Goal: Find contact information: Find contact information

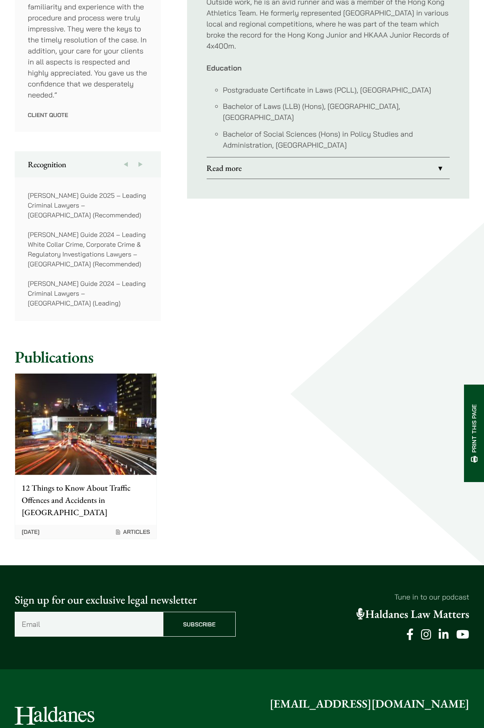
scroll to position [449, 0]
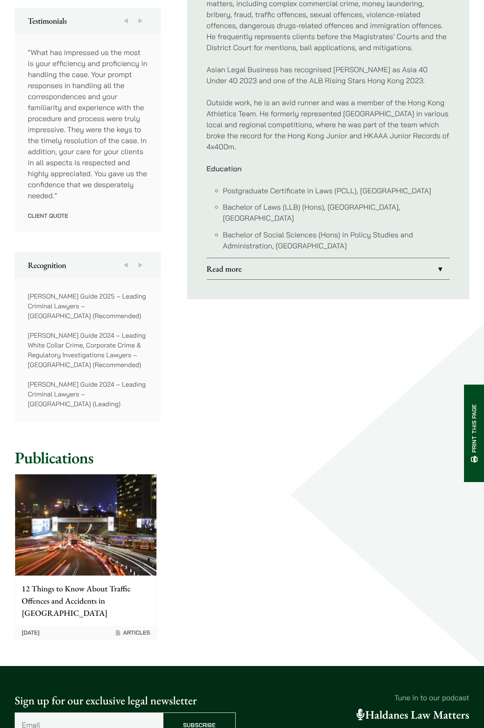
click at [438, 270] on link "Read more" at bounding box center [327, 268] width 243 height 21
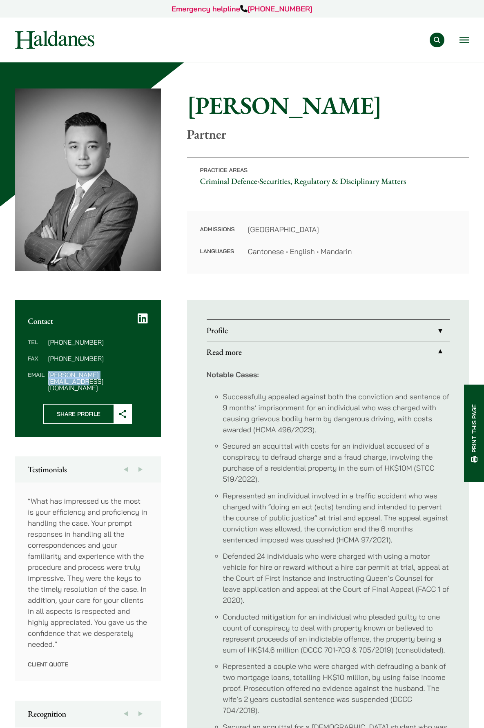
drag, startPoint x: 132, startPoint y: 375, endPoint x: 47, endPoint y: 377, distance: 84.9
click at [47, 377] on dl "Tel [PHONE_NUMBER] Fax [PHONE_NUMBER] Email [PERSON_NAME][EMAIL_ADDRESS][DOMAIN…" at bounding box center [88, 365] width 120 height 52
copy dd "[PERSON_NAME][EMAIL_ADDRESS][DOMAIN_NAME]"
click at [365, 548] on ul "Successfully appealed against both the conviction and sentence of 9 months’ imp…" at bounding box center [327, 664] width 243 height 546
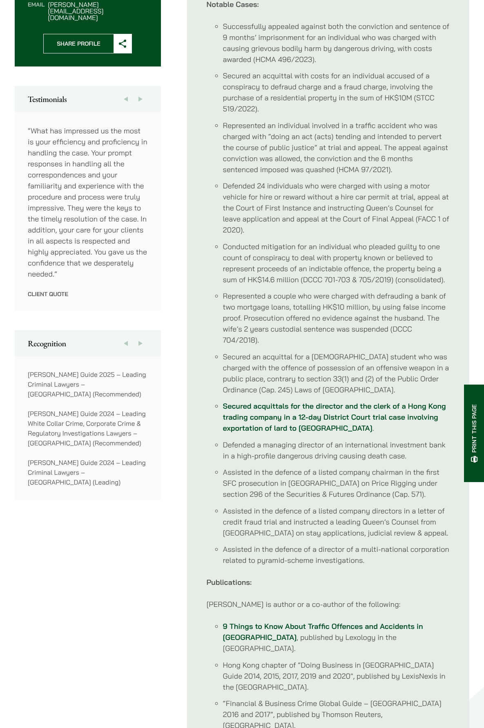
scroll to position [368, 0]
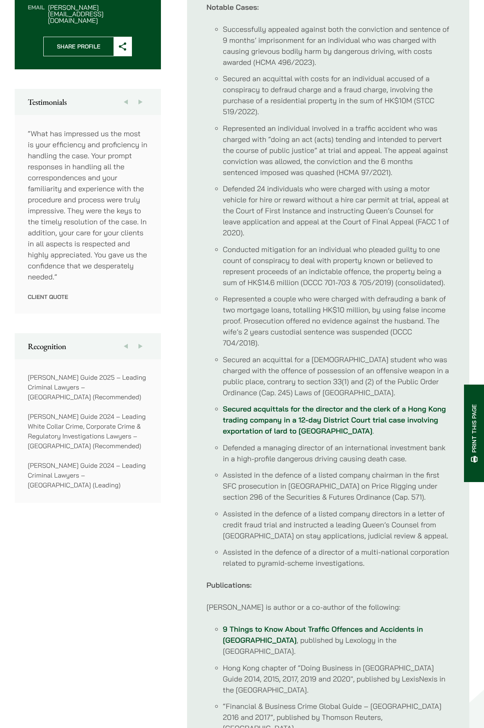
click at [351, 471] on li "Assisted in the defence of a listed company chairman in the first SFC prosecuti…" at bounding box center [336, 486] width 226 height 33
click at [141, 89] on button "Next" at bounding box center [140, 102] width 15 height 26
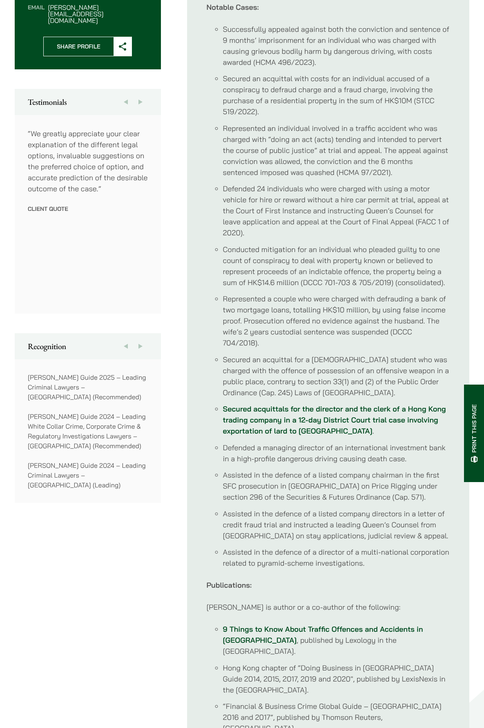
click at [141, 89] on button "Next" at bounding box center [140, 102] width 15 height 26
click at [125, 90] on button "Previous" at bounding box center [125, 102] width 15 height 26
click at [140, 91] on button "Next" at bounding box center [140, 102] width 15 height 26
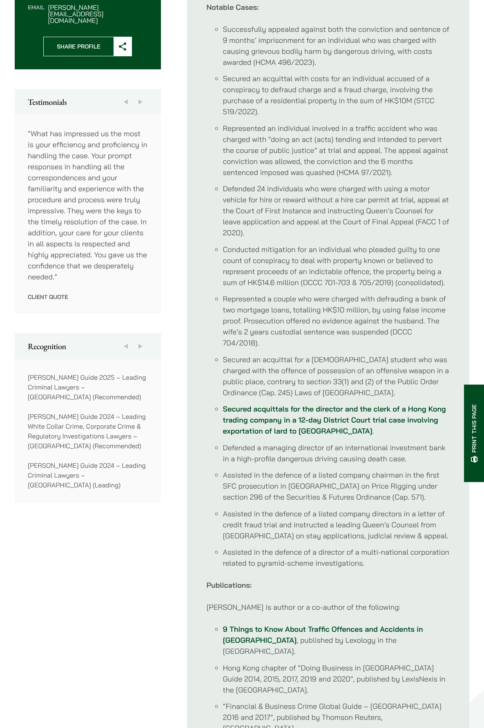
click at [392, 361] on li "Secured an acquittal for a [DEMOGRAPHIC_DATA] student who was charged with the …" at bounding box center [336, 376] width 226 height 44
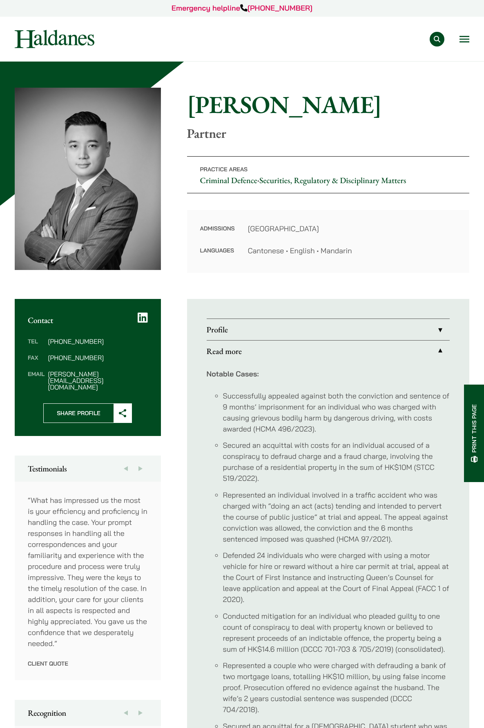
scroll to position [0, 0]
